Goal: Navigation & Orientation: Find specific page/section

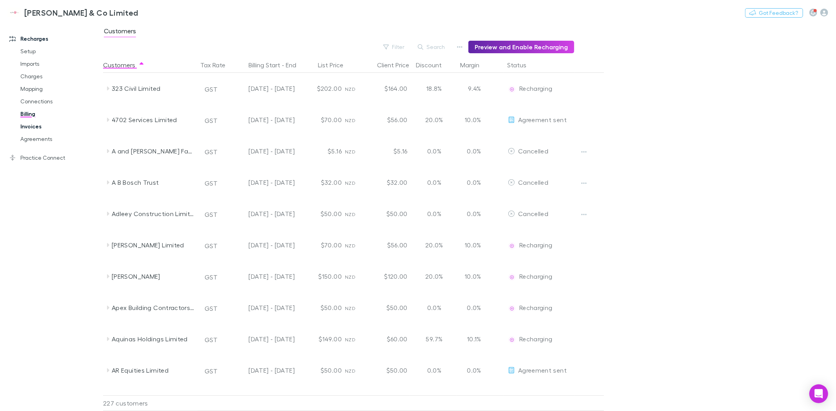
click at [32, 127] on link "Invoices" at bounding box center [61, 126] width 96 height 13
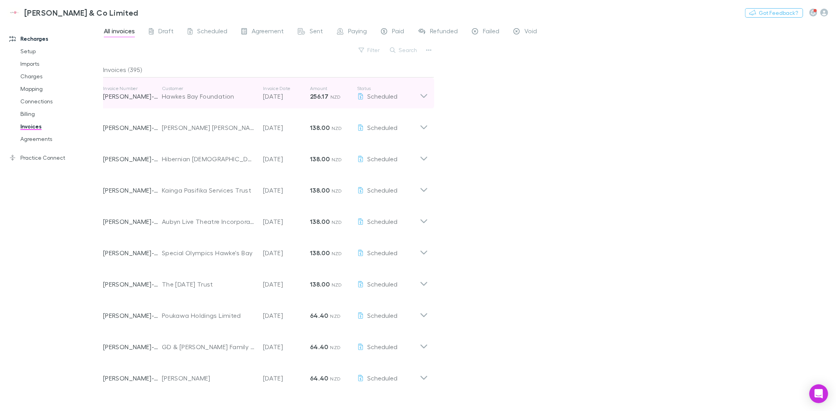
click at [425, 93] on icon at bounding box center [424, 93] width 8 height 16
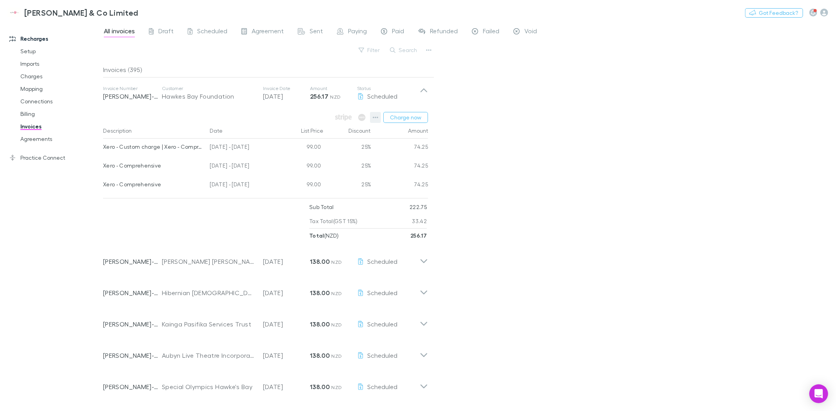
click at [374, 119] on icon "button" at bounding box center [375, 117] width 5 height 6
click at [471, 121] on div at bounding box center [418, 205] width 836 height 411
click at [822, 394] on icon "Open Intercom Messenger" at bounding box center [818, 394] width 10 height 10
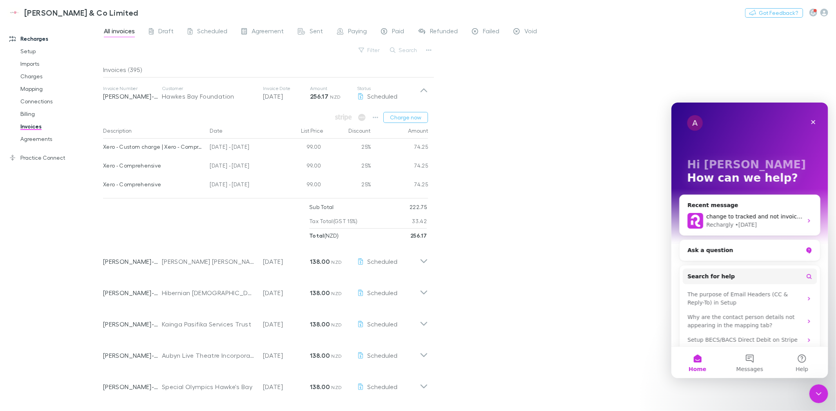
click at [525, 141] on div "All invoices Draft Scheduled Agreement Sent Paying Paid Refunded Failed Void Fi…" at bounding box center [469, 216] width 733 height 389
click at [567, 157] on div "All invoices Draft Scheduled Agreement Sent Paying Paid Refunded Failed Void Fi…" at bounding box center [469, 216] width 733 height 389
click at [814, 121] on icon "Close" at bounding box center [813, 122] width 6 height 6
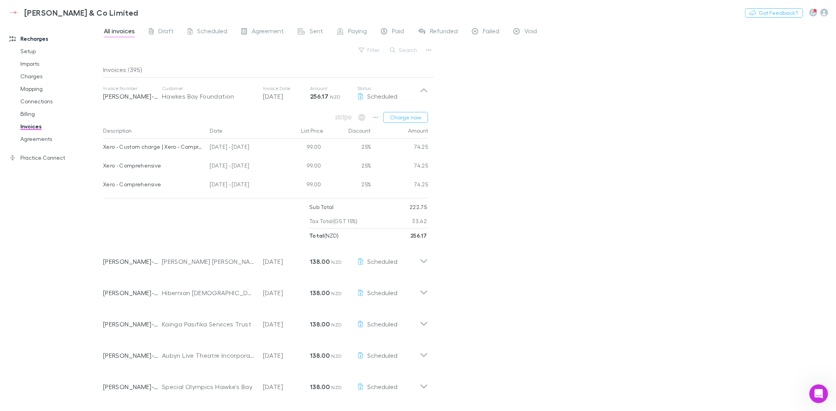
click at [532, 185] on div "All invoices Draft Scheduled Agreement Sent Paying Paid Refunded Failed Void Fi…" at bounding box center [469, 216] width 733 height 389
